Goal: Entertainment & Leisure: Consume media (video, audio)

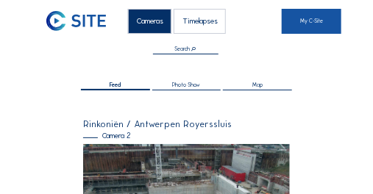
click at [302, 24] on link "My C-Site" at bounding box center [312, 21] width 60 height 25
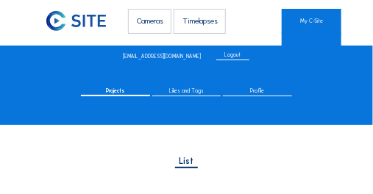
click at [195, 22] on div "Timelapses" at bounding box center [199, 21] width 52 height 25
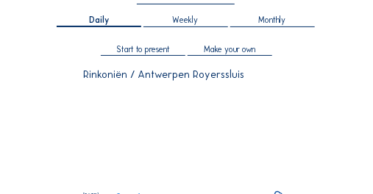
scroll to position [29, 0]
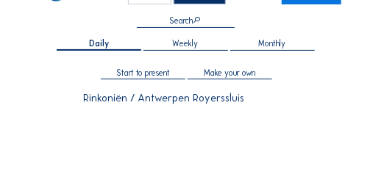
click at [182, 44] on span "Weekly" at bounding box center [186, 44] width 26 height 8
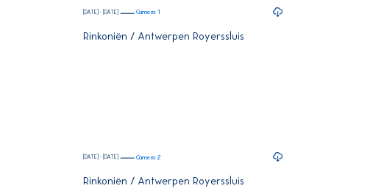
scroll to position [235, 0]
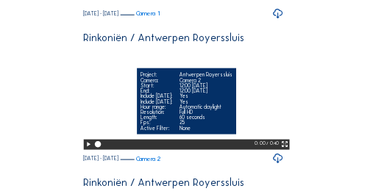
click at [87, 149] on icon at bounding box center [88, 145] width 7 height 10
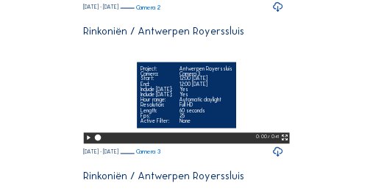
scroll to position [412, 0]
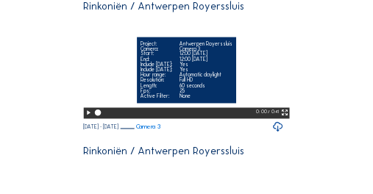
click at [87, 118] on icon at bounding box center [88, 114] width 7 height 10
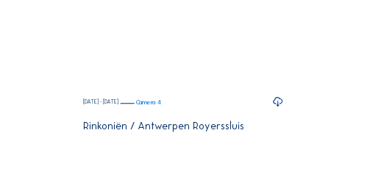
scroll to position [617, 0]
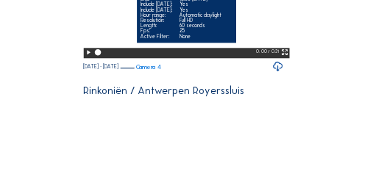
click at [87, 57] on icon at bounding box center [88, 53] width 7 height 10
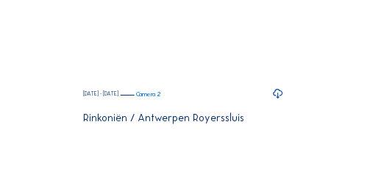
scroll to position [897, 0]
